Goal: Information Seeking & Learning: Learn about a topic

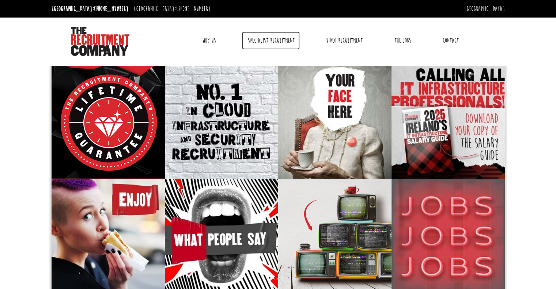
click at [273, 45] on link "Specialist Recruitment" at bounding box center [271, 40] width 58 height 18
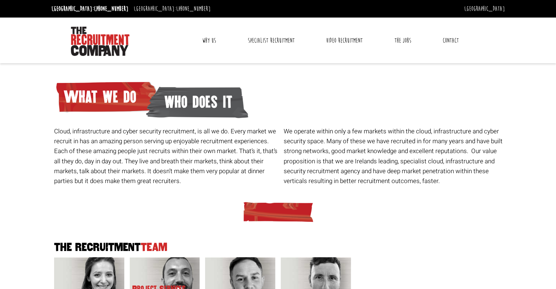
scroll to position [11, 0]
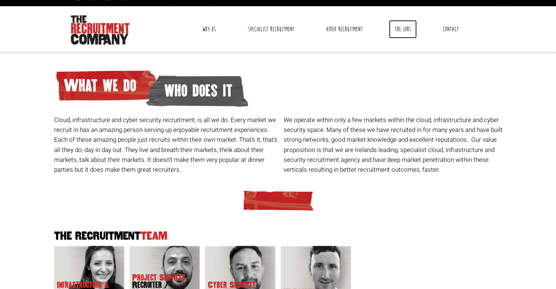
click at [395, 26] on link "The Jobs" at bounding box center [403, 29] width 28 height 18
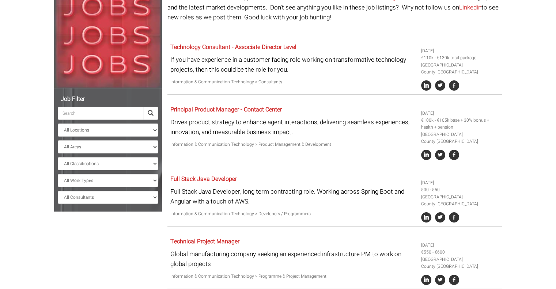
scroll to position [98, 0]
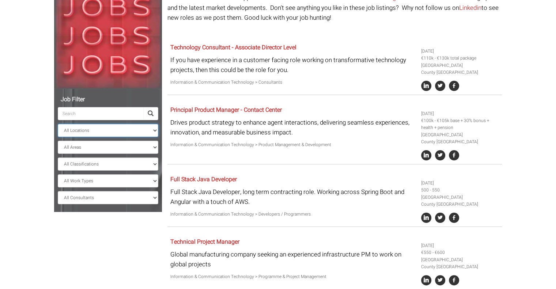
click at [90, 128] on select "All Locations [GEOGRAPHIC_DATA] [GEOGRAPHIC_DATA] [GEOGRAPHIC_DATA] [GEOGRAPHIC…" at bounding box center [108, 130] width 100 height 13
click at [82, 127] on select "All Locations [GEOGRAPHIC_DATA] [GEOGRAPHIC_DATA] [GEOGRAPHIC_DATA] [GEOGRAPHIC…" at bounding box center [108, 130] width 100 height 13
select select "[GEOGRAPHIC_DATA]"
click at [58, 124] on select "All Locations [GEOGRAPHIC_DATA] [GEOGRAPHIC_DATA] [GEOGRAPHIC_DATA] [GEOGRAPHIC…" at bounding box center [108, 130] width 100 height 13
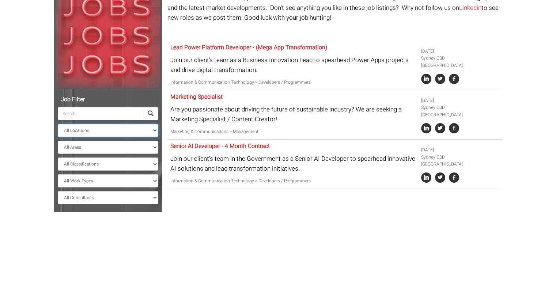
scroll to position [43, 0]
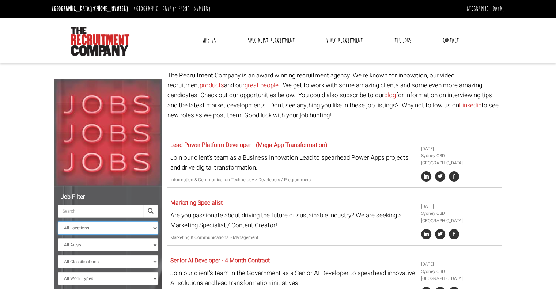
scroll to position [43, 0]
